Goal: Register for event/course

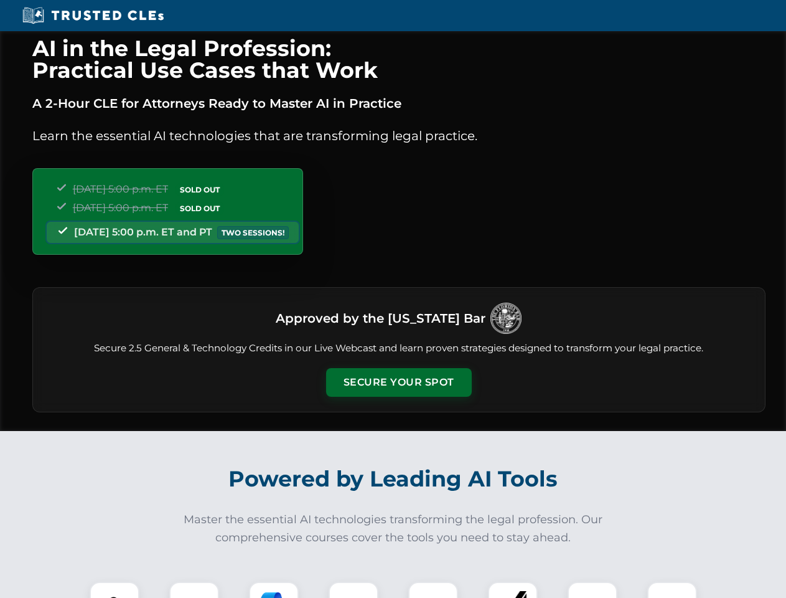
click at [398, 382] on button "Secure Your Spot" at bounding box center [399, 382] width 146 height 29
click at [115, 590] on img at bounding box center [114, 606] width 36 height 36
